Goal: Task Accomplishment & Management: Use online tool/utility

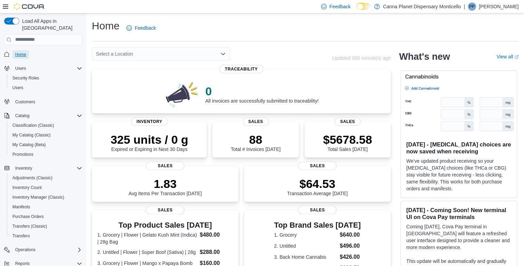
click at [22, 52] on span "Home" at bounding box center [20, 55] width 11 height 6
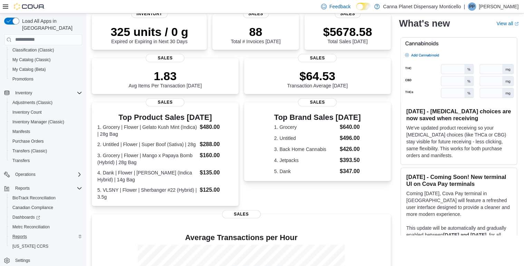
scroll to position [110, 0]
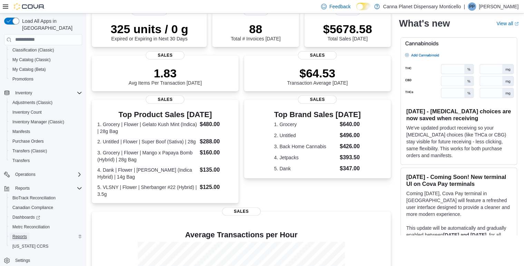
click at [21, 234] on span "Reports" at bounding box center [19, 237] width 14 height 6
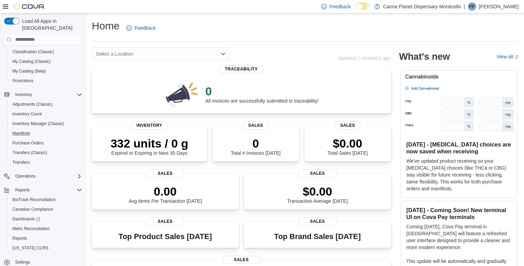
scroll to position [75, 0]
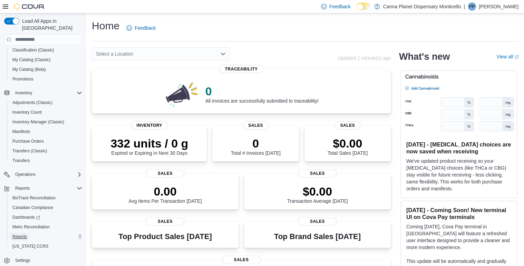
click at [22, 234] on span "Reports" at bounding box center [19, 237] width 14 height 6
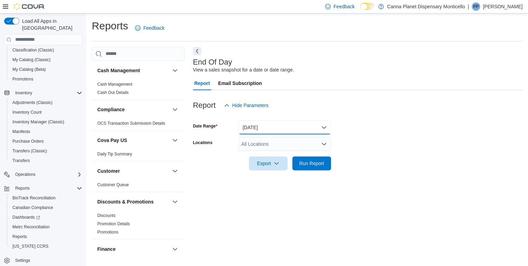
click at [259, 127] on button "[DATE]" at bounding box center [284, 127] width 92 height 14
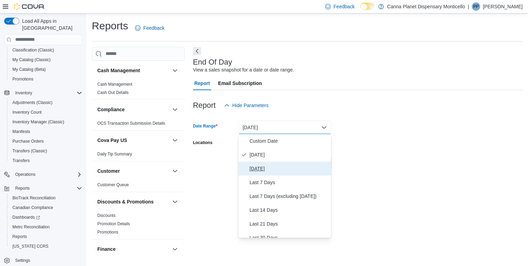
click at [261, 169] on span "[DATE]" at bounding box center [288, 168] width 79 height 8
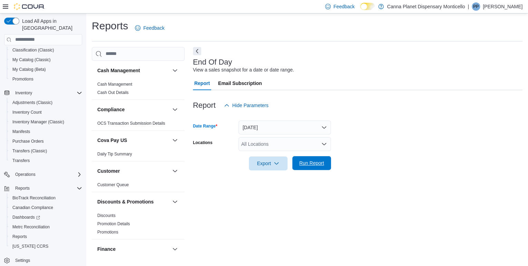
click at [299, 164] on span "Run Report" at bounding box center [311, 162] width 25 height 7
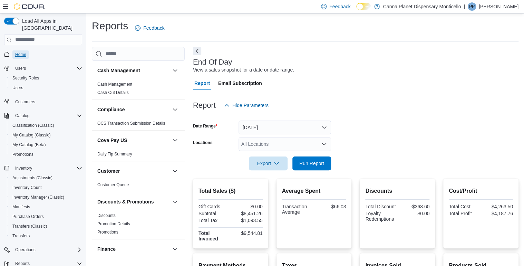
click at [26, 52] on span "Home" at bounding box center [20, 55] width 11 height 6
